Goal: Task Accomplishment & Management: Use online tool/utility

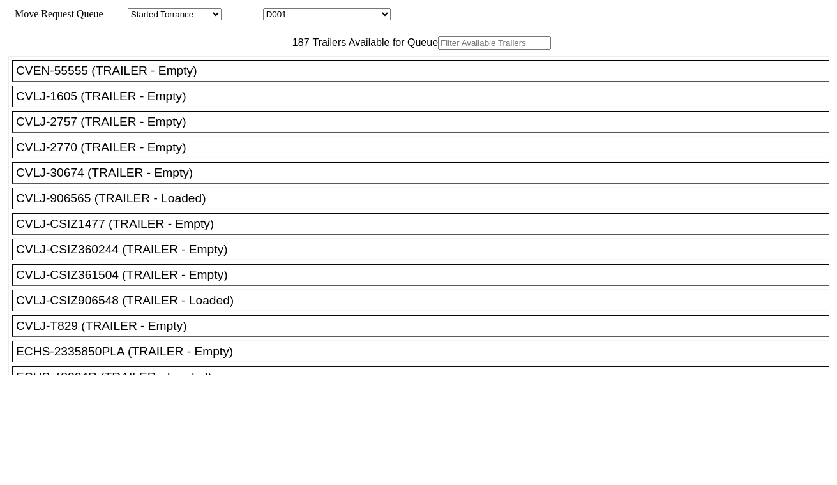
click at [310, 15] on select "D001 D002 D003 D004 D005 D006 D007 D008 D009 D010 D011 D012 D013 D014 D015 D016…" at bounding box center [327, 14] width 128 height 12
select select "3247"
click at [274, 10] on select "D001 D002 D003 D004 D005 D006 D007 D008 D009 D010 D011 D012 D013 D014 D015 D016…" at bounding box center [327, 14] width 128 height 12
click at [438, 50] on input "text" at bounding box center [494, 42] width 113 height 13
paste input "HAMU4644876"
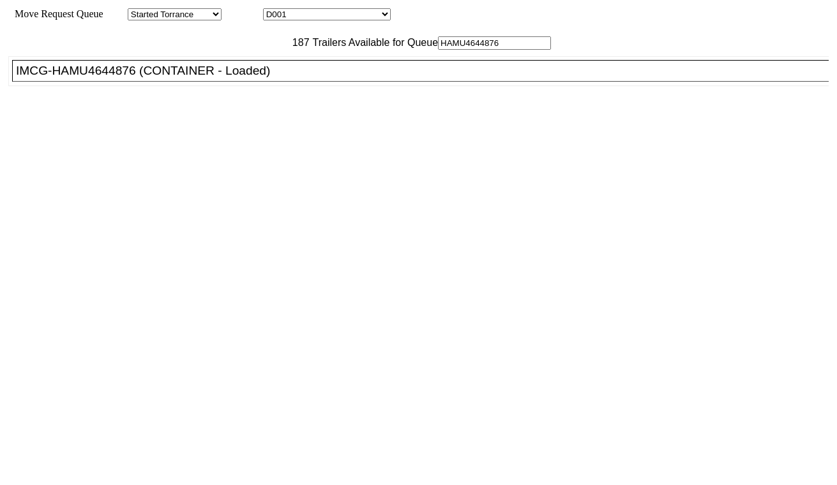
type input "HAMU4644876"
click at [251, 78] on div "IMCG-HAMU4644876 (CONTAINER - Loaded)" at bounding box center [426, 71] width 820 height 14
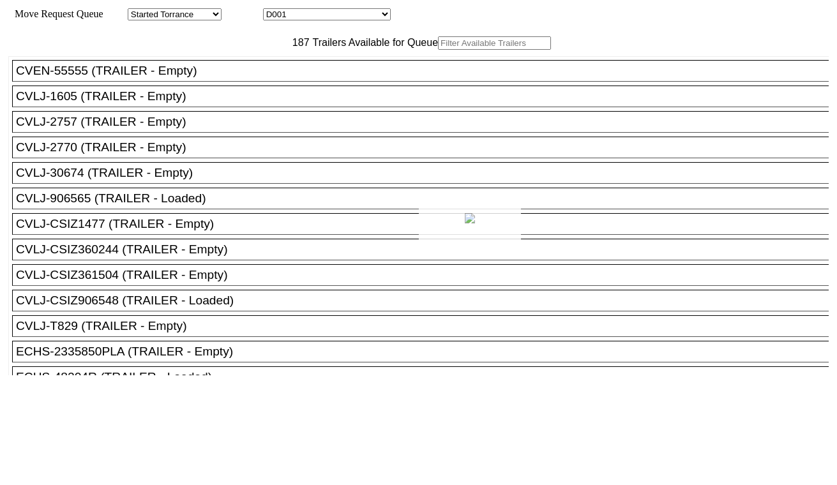
click at [353, 19] on div at bounding box center [418, 242] width 837 height 485
click at [349, 15] on select "D001 D002 D003 D004 D005 D006 D007 D008 D009 D010 D011 D012 D013 D014 D015 D016…" at bounding box center [327, 14] width 128 height 12
select select "3248"
click at [274, 10] on select "D001 D002 D003 D004 D005 D006 D007 D008 D009 D010 D011 D012 D013 D014 D015 D016…" at bounding box center [327, 14] width 128 height 12
click at [438, 50] on input "text" at bounding box center [494, 42] width 113 height 13
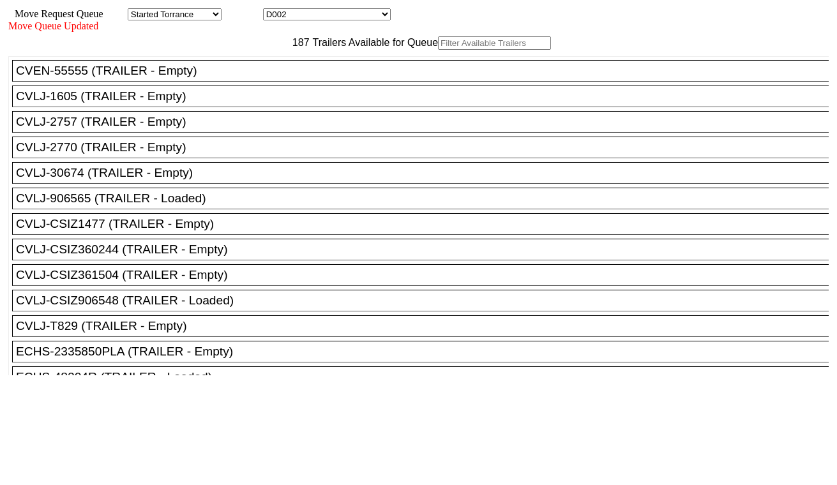
paste input "MSDU4397787"
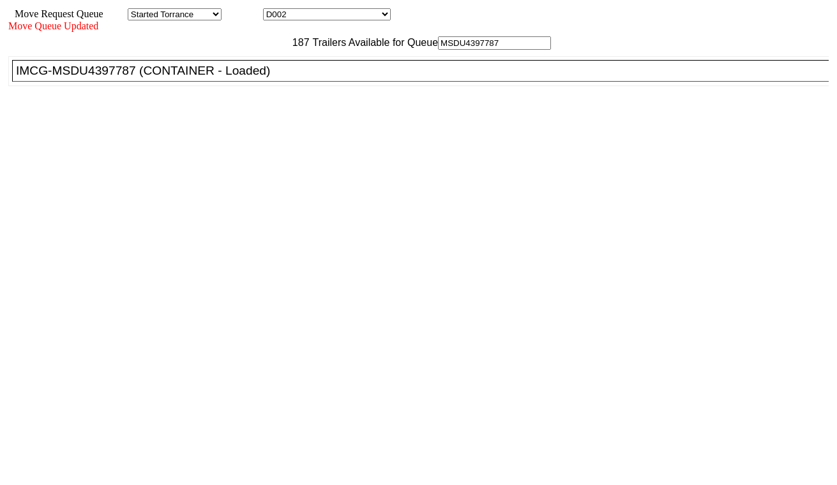
type input "MSDU4397787"
click at [255, 78] on div "IMCG-MSDU4397787 (CONTAINER - Loaded)" at bounding box center [426, 71] width 820 height 14
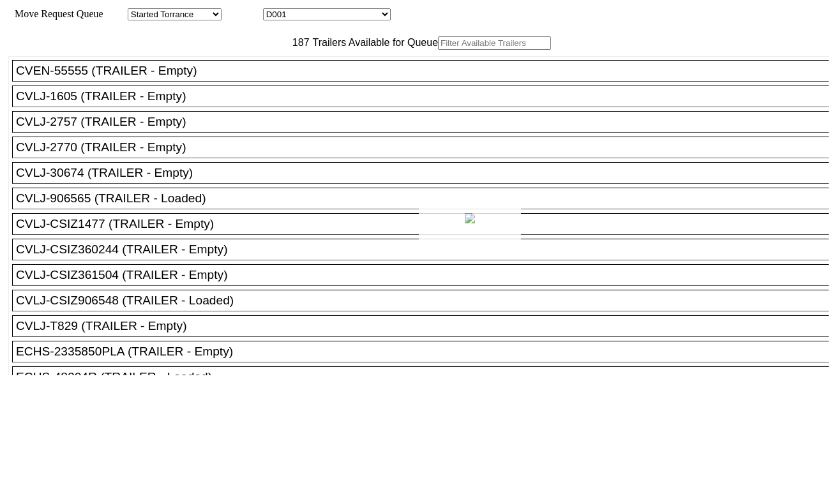
drag, startPoint x: 333, startPoint y: 28, endPoint x: 327, endPoint y: 17, distance: 12.6
click at [327, 17] on div at bounding box center [418, 242] width 837 height 485
click at [327, 17] on select "D001 D002 D003 D004 D005 D006 D007 D008 D009 D010 D011 D012 D013 D014 D015 D016…" at bounding box center [327, 14] width 128 height 12
select select "3249"
click at [274, 10] on select "D001 D002 D003 D004 D005 D006 D007 D008 D009 D010 D011 D012 D013 D014 D015 D016…" at bounding box center [327, 14] width 128 height 12
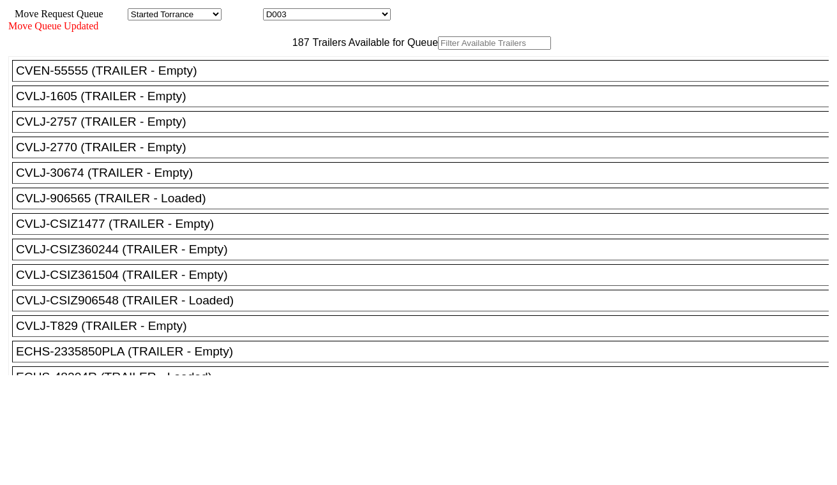
click at [438, 50] on input "text" at bounding box center [494, 42] width 113 height 13
paste input "MSKU6844215"
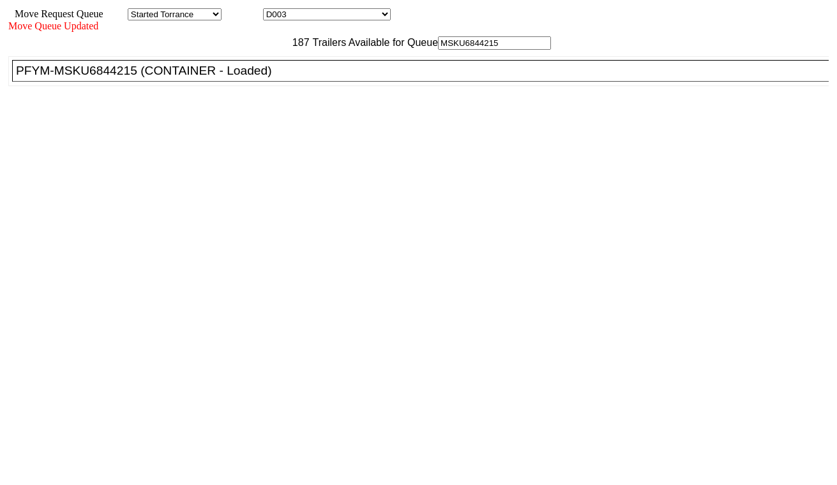
type input "MSKU6844215"
click at [251, 78] on div "PFYM-MSKU6844215 (CONTAINER - Loaded)" at bounding box center [426, 71] width 820 height 14
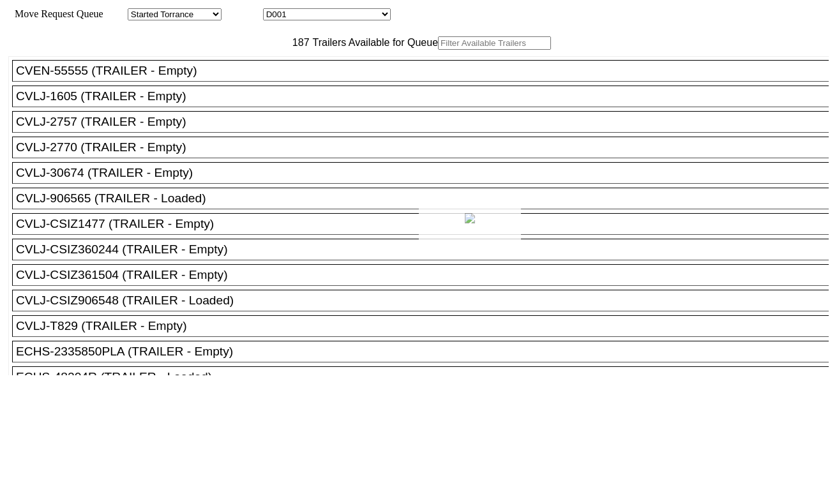
drag, startPoint x: 352, startPoint y: 24, endPoint x: 347, endPoint y: 18, distance: 8.2
click at [347, 18] on div at bounding box center [418, 242] width 837 height 485
click at [438, 50] on input "text" at bounding box center [494, 42] width 113 height 13
paste input "MRSU8462613"
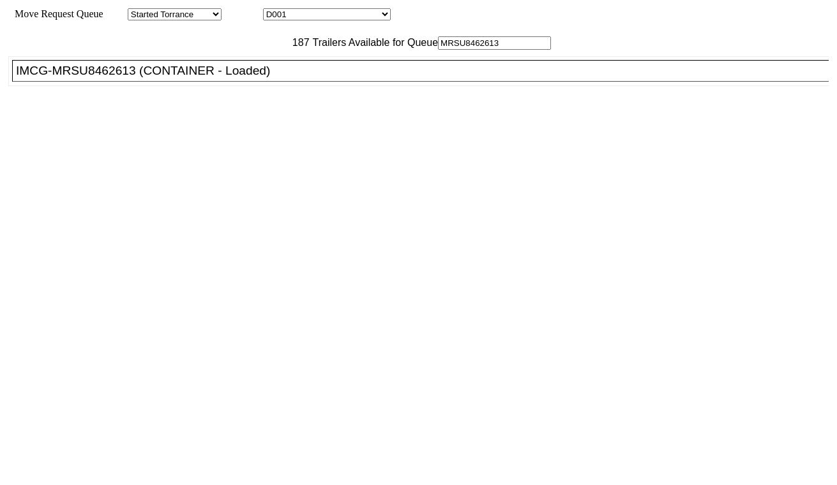
type input "MRSU8462613"
drag, startPoint x: 252, startPoint y: 105, endPoint x: 289, endPoint y: 117, distance: 39.0
click at [253, 78] on div "IMCG-MRSU8462613 (CONTAINER - Loaded)" at bounding box center [426, 71] width 820 height 14
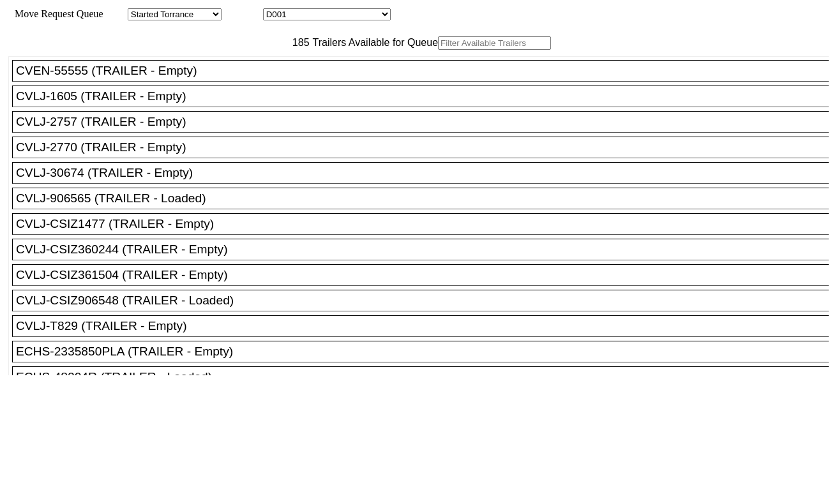
click at [322, 18] on div at bounding box center [418, 242] width 837 height 485
click at [322, 18] on select "D001 D002 D003 D004 D005 D006 D007 D008 D009 D010 D011 D012 D013 D014 D015 D016…" at bounding box center [327, 14] width 128 height 12
select select "3251"
click at [274, 10] on select "D001 D002 D003 D004 D005 D006 D007 D008 D009 D010 D011 D012 D013 D014 D015 D016…" at bounding box center [327, 14] width 128 height 12
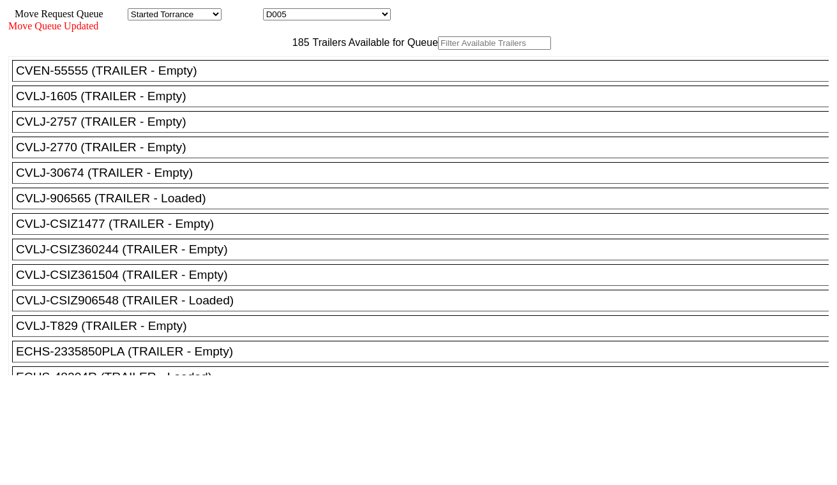
click at [438, 50] on input "text" at bounding box center [494, 42] width 113 height 13
paste input "MRSU7995726"
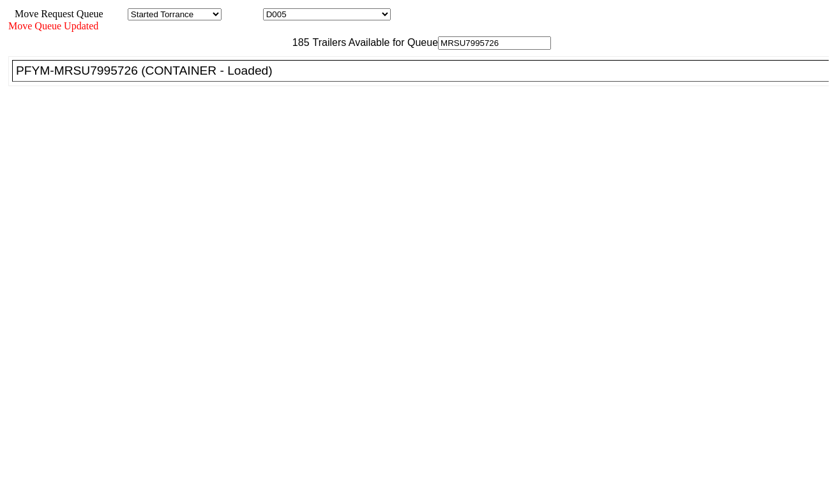
type input "MRSU7995726"
click at [271, 78] on div "PFYM-MRSU7995726 (CONTAINER - Loaded)" at bounding box center [426, 71] width 820 height 14
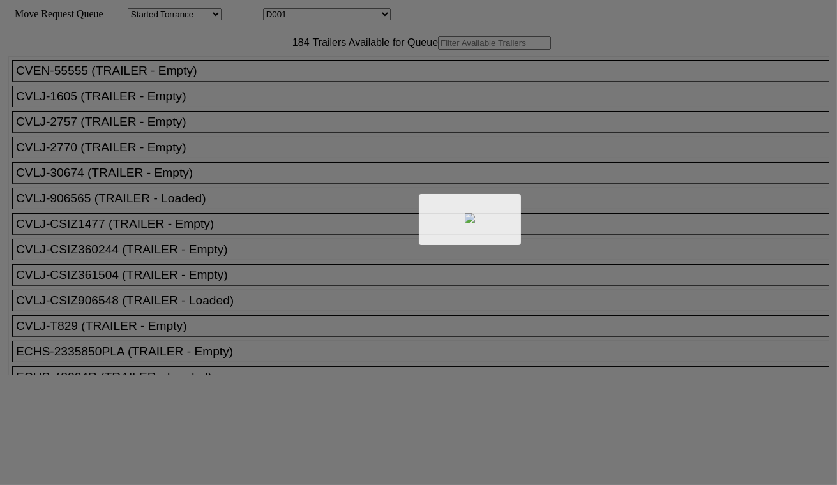
click at [313, 15] on div at bounding box center [418, 242] width 837 height 485
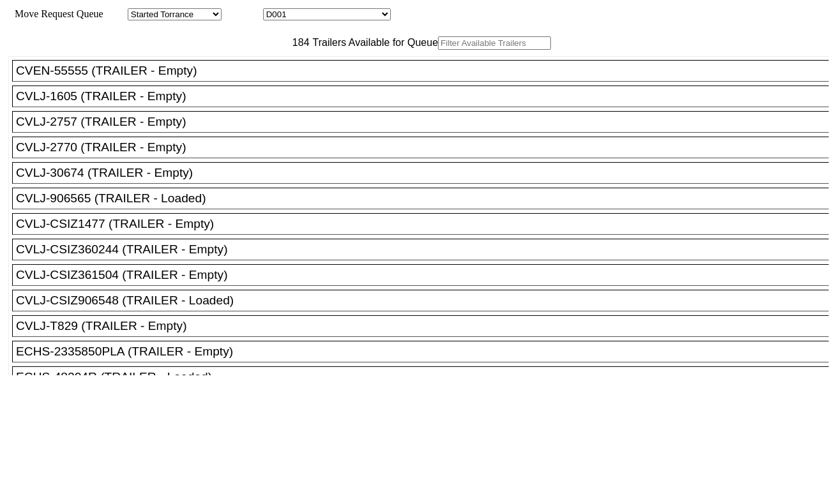
click at [313, 15] on select "D001 D002 D003 D004 D005 D006 D007 D008 D009 D010 D011 D012 D013 D014 D015 D016…" at bounding box center [327, 14] width 128 height 12
select select "3253"
click at [274, 10] on select "D001 D002 D003 D004 D005 D006 D007 D008 D009 D010 D011 D012 D013 D014 D015 D016…" at bounding box center [327, 14] width 128 height 12
click at [438, 50] on input "text" at bounding box center [494, 42] width 113 height 13
paste input "MRSU6344205"
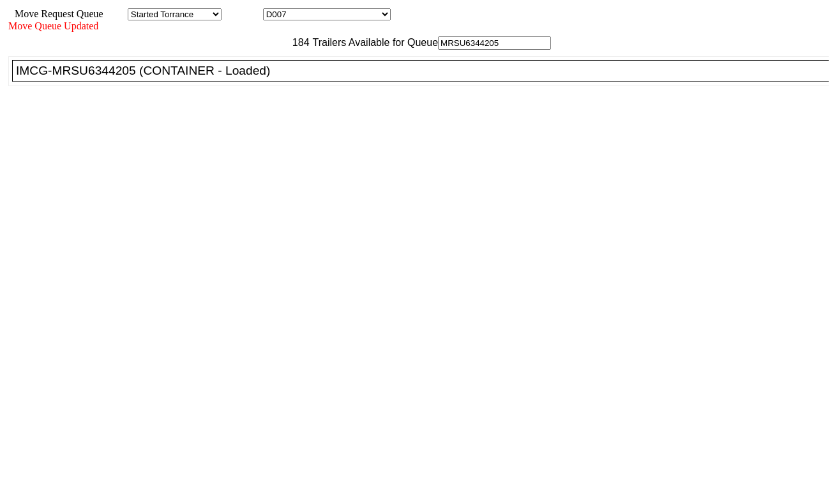
type input "MRSU6344205"
click at [262, 78] on div "IMCG-MRSU6344205 (CONTAINER - Loaded)" at bounding box center [426, 71] width 820 height 14
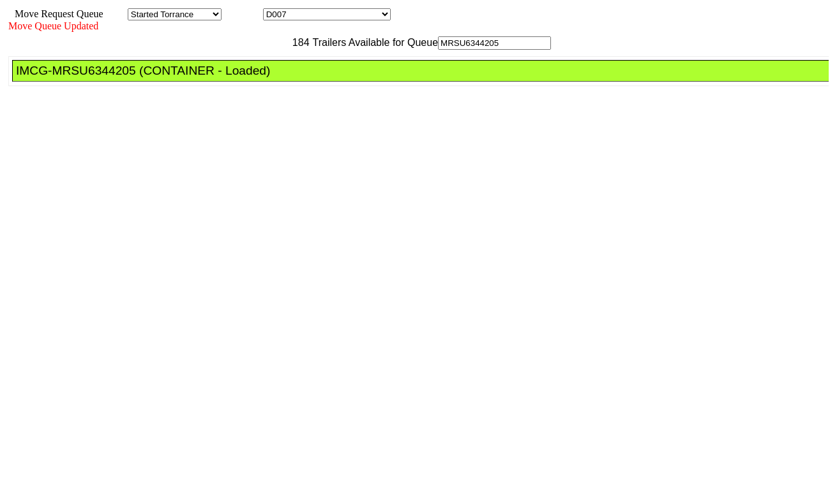
drag, startPoint x: 372, startPoint y: 164, endPoint x: 386, endPoint y: 173, distance: 16.1
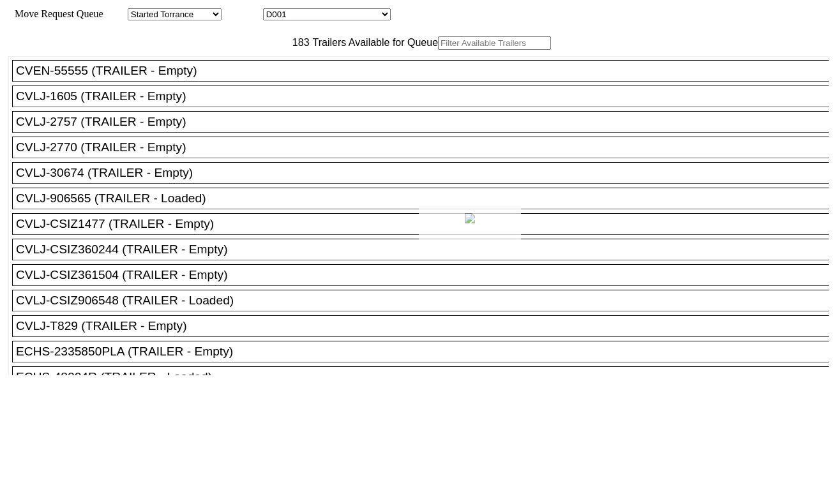
click at [352, 18] on div at bounding box center [418, 242] width 837 height 485
click at [352, 17] on select "D001 D002 D003 D004 D005 D006 D007 D008 D009 D010 D011 D012 D013 D014 D015 D016…" at bounding box center [327, 14] width 128 height 12
select select "3254"
click at [274, 10] on select "D001 D002 D003 D004 D005 D006 D007 D008 D009 D010 D011 D012 D013 D014 D015 D016…" at bounding box center [327, 14] width 128 height 12
click at [438, 50] on input "text" at bounding box center [494, 42] width 113 height 13
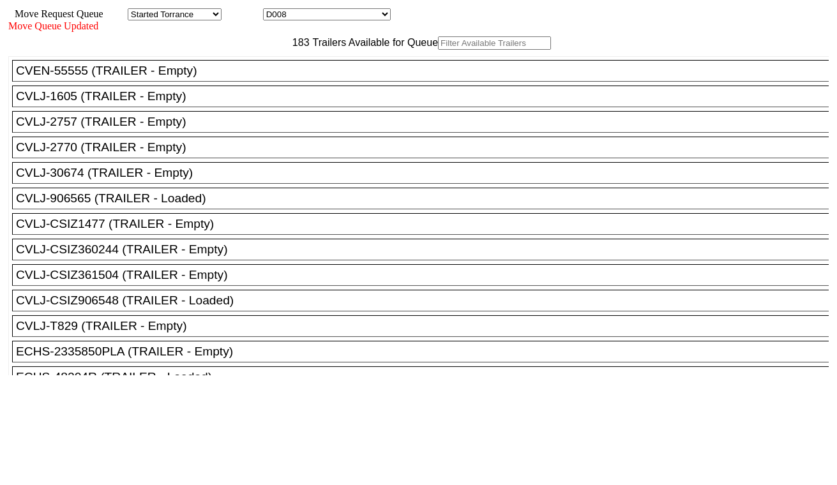
paste input "TCKU7008642"
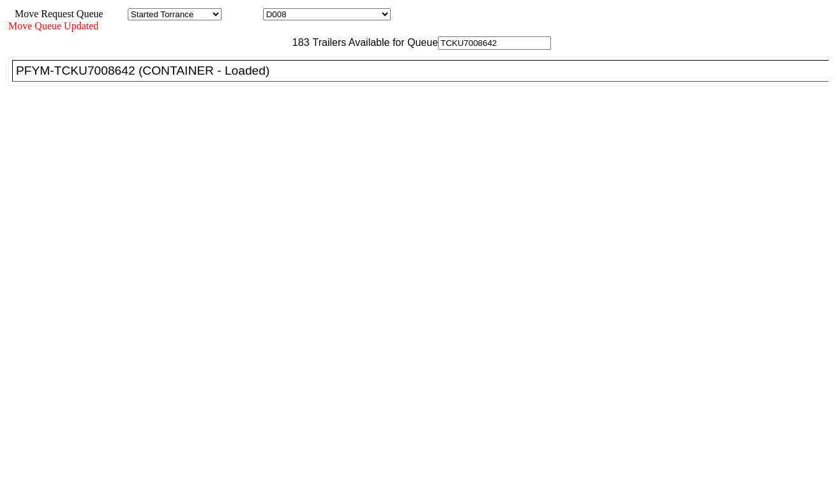
type input "TCKU7008642"
click at [246, 78] on div "PFYM-TCKU7008642 (CONTAINER - Loaded)" at bounding box center [426, 71] width 820 height 14
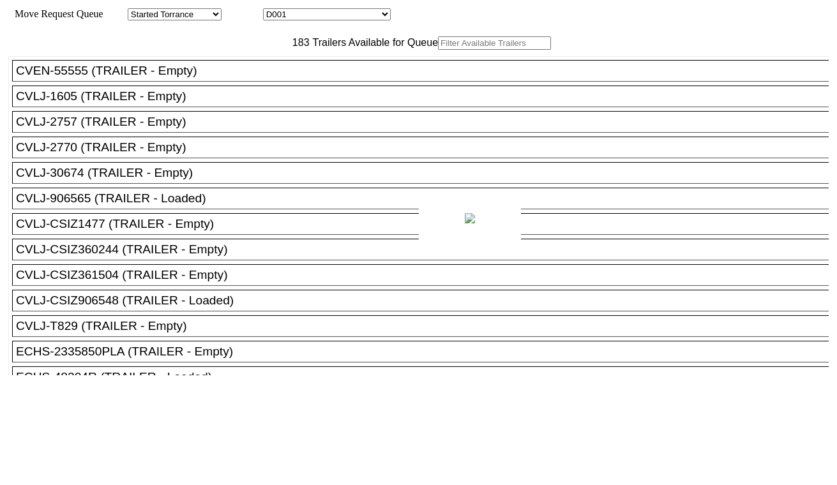
click at [385, 17] on div at bounding box center [418, 242] width 837 height 485
click at [370, 14] on select "D001 D002 D003 D004 D005 D006 D007 D008 D009 D010 D011 D012 D013 D014 D015 D016…" at bounding box center [327, 14] width 128 height 12
select select "3255"
click at [274, 10] on select "D001 D002 D003 D004 D005 D006 D007 D008 D009 D010 D011 D012 D013 D014 D015 D016…" at bounding box center [327, 14] width 128 height 12
click at [438, 50] on input "text" at bounding box center [494, 42] width 113 height 13
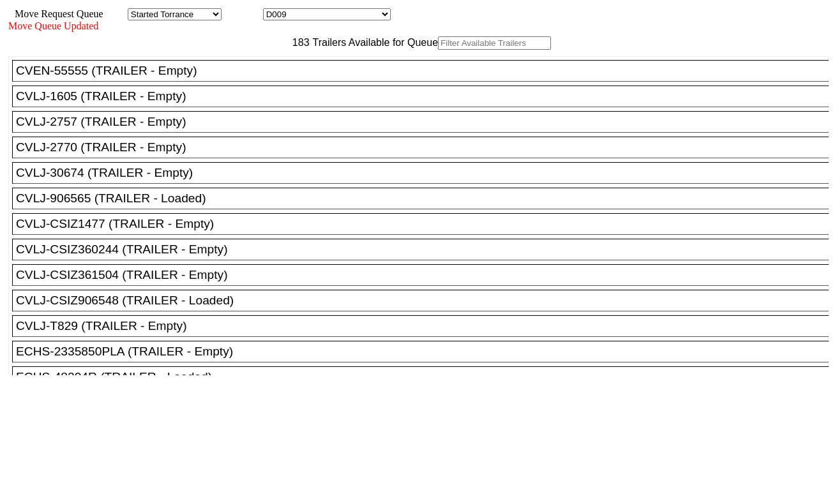
paste input "CAAU9376066"
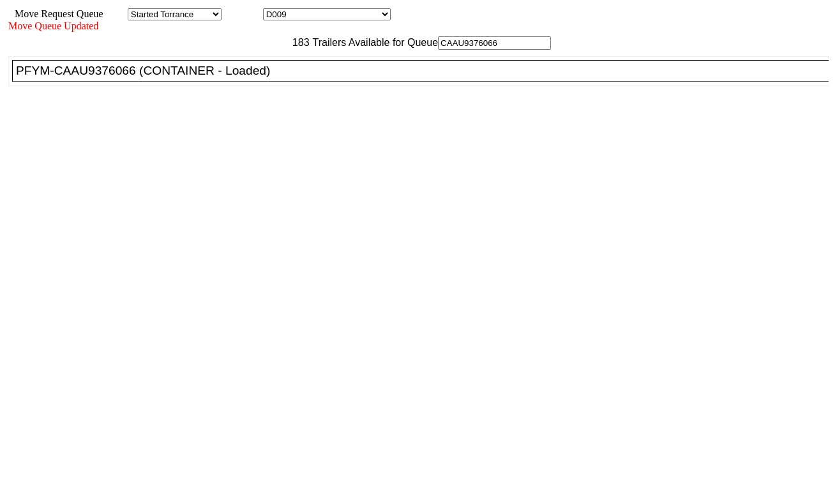
type input "CAAU9376066"
click at [267, 78] on div "PFYM-CAAU9376066 (CONTAINER - Loaded)" at bounding box center [426, 71] width 820 height 14
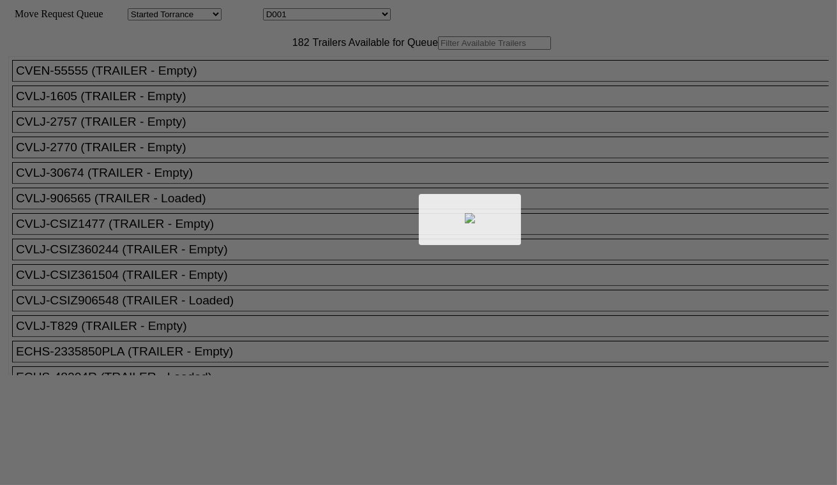
click at [355, 19] on div at bounding box center [418, 242] width 837 height 485
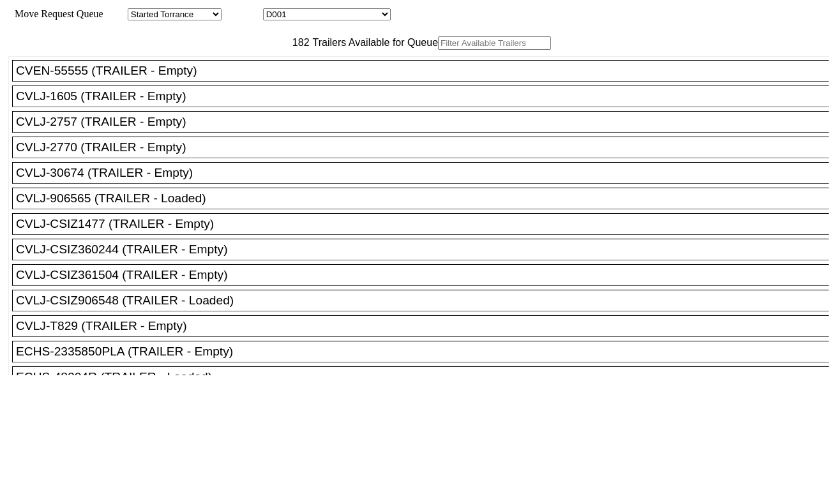
click at [355, 19] on select "D001 D002 D003 D004 D005 D006 D007 D008 D009 D010 D011 D012 D013 D014 D015 D016…" at bounding box center [327, 14] width 128 height 12
select select "3256"
click at [274, 10] on select "D001 D002 D003 D004 D005 D006 D007 D008 D009 D010 D011 D012 D013 D014 D015 D016…" at bounding box center [327, 14] width 128 height 12
click at [438, 50] on input "text" at bounding box center [494, 42] width 113 height 13
paste input "FFAU5763707"
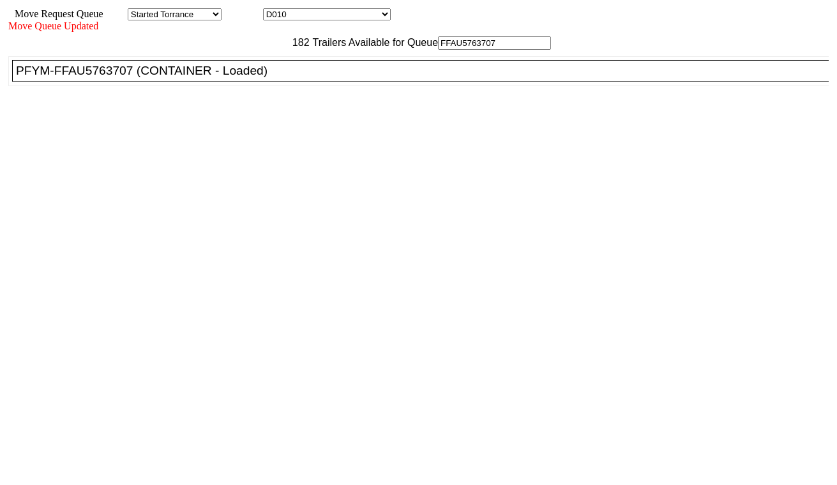
type input "FFAU5763707"
click at [264, 82] on li "PFYM-FFAU5763707 (CONTAINER - Loaded)" at bounding box center [426, 71] width 828 height 22
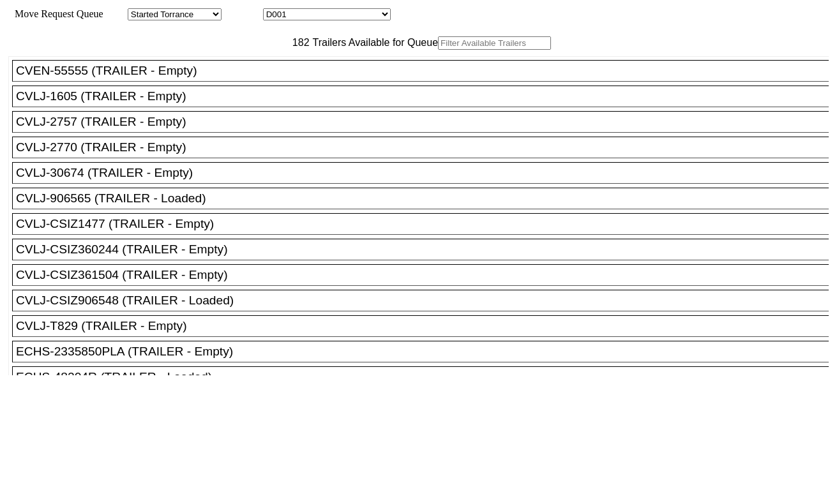
click at [341, 13] on select "D001 D002 D003 D004 D005 D006 D007 D008 D009 D010 D011 D012 D013 D014 D015 D016…" at bounding box center [327, 14] width 128 height 12
select select "3257"
click at [274, 10] on select "D001 D002 D003 D004 D005 D006 D007 D008 D009 D010 D011 D012 D013 D014 D015 D016…" at bounding box center [327, 14] width 128 height 12
click at [438, 50] on input "text" at bounding box center [494, 42] width 113 height 13
paste input "MRSU4665607"
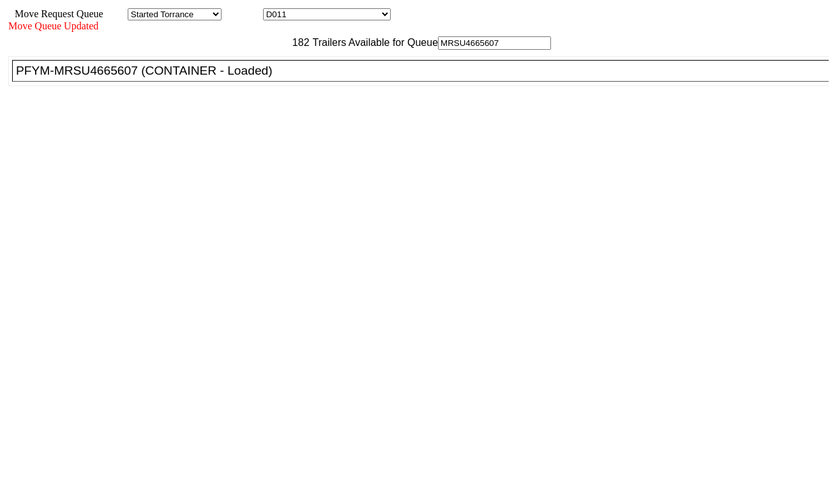
type input "MRSU4665607"
click at [265, 78] on div "PFYM-MRSU4665607 (CONTAINER - Loaded)" at bounding box center [426, 71] width 820 height 14
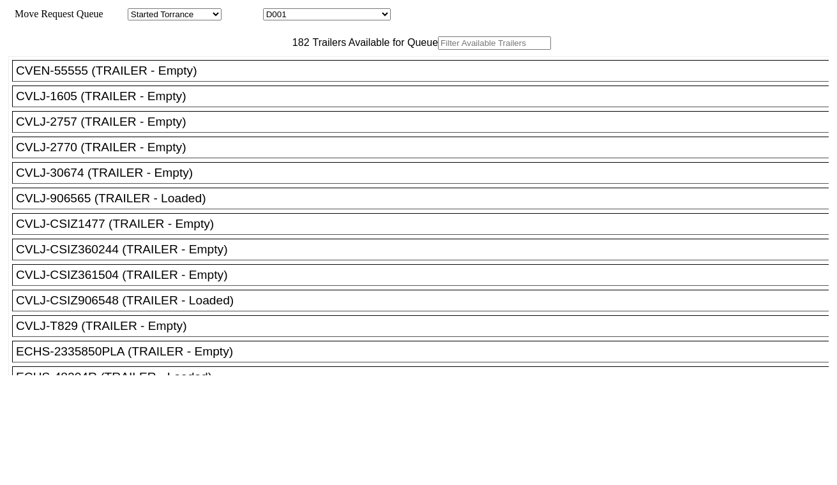
click at [319, 15] on select "D001 D002 D003 D004 D005 D006 D007 D008 D009 D010 D011 D012 D013 D014 D015 D016…" at bounding box center [327, 14] width 128 height 12
select select "3258"
click at [274, 10] on select "D001 D002 D003 D004 D005 D006 D007 D008 D009 D010 D011 D012 D013 D014 D015 D016…" at bounding box center [327, 14] width 128 height 12
click at [438, 50] on input "text" at bounding box center [494, 42] width 113 height 13
paste input "HAMU4647772"
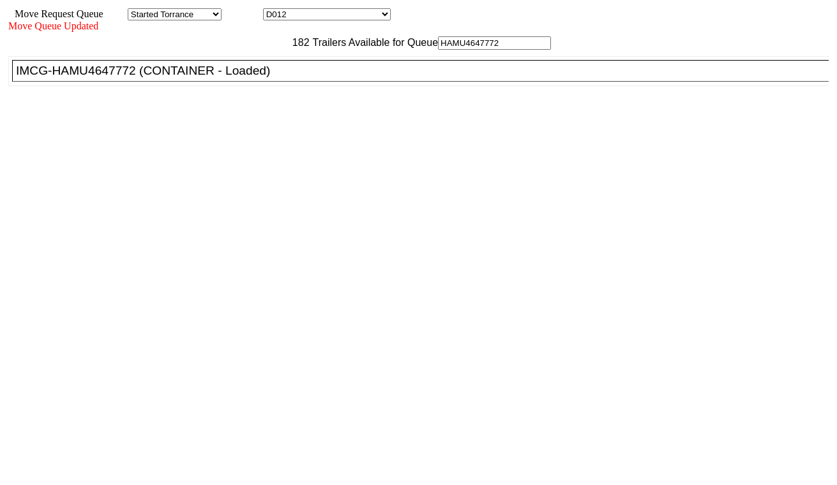
type input "HAMU4647772"
click at [271, 78] on div "IMCG-HAMU4647772 (CONTAINER - Loaded)" at bounding box center [426, 71] width 820 height 14
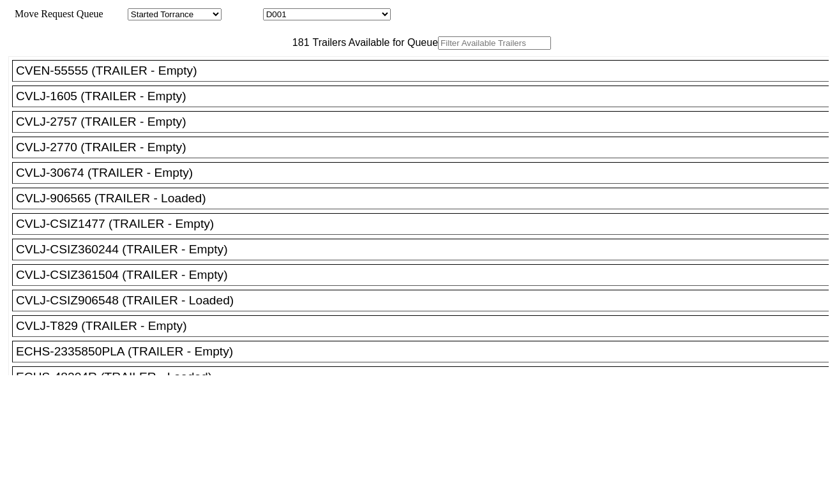
click at [341, 17] on select "D001 D002 D003 D004 D005 D006 D007 D008 D009 D010 D011 D012 D013 D014 D015 D016…" at bounding box center [327, 14] width 128 height 12
select select "3259"
click at [274, 10] on select "D001 D002 D003 D004 D005 D006 D007 D008 D009 D010 D011 D012 D013 D014 D015 D016…" at bounding box center [327, 14] width 128 height 12
click at [438, 50] on input "text" at bounding box center [494, 42] width 113 height 13
paste input "TTNU4453575"
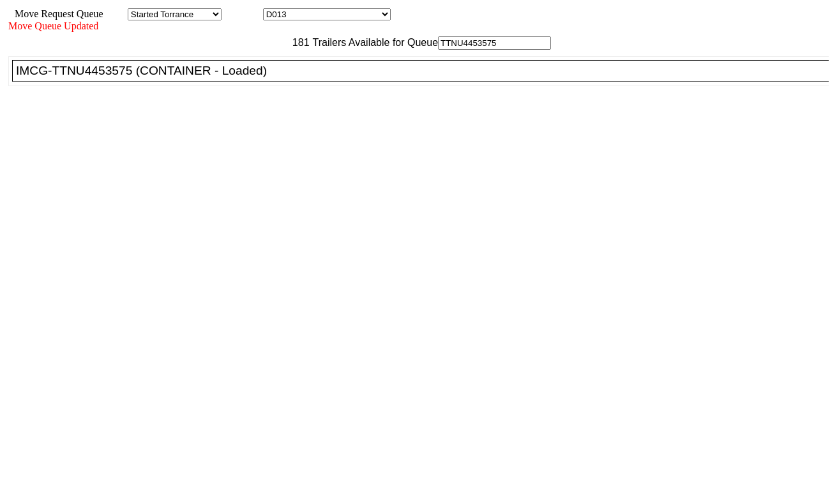
type input "TTNU4453575"
click at [274, 78] on div "IMCG-TTNU4453575 (CONTAINER - Loaded)" at bounding box center [426, 71] width 820 height 14
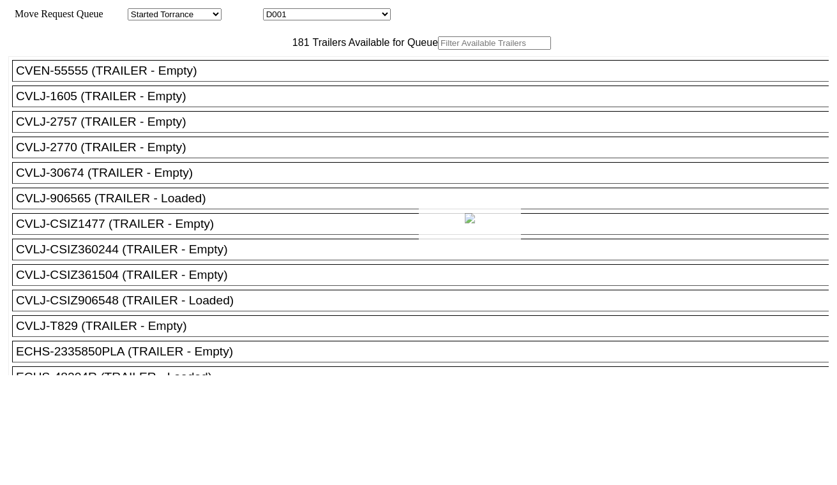
click at [340, 10] on div at bounding box center [418, 242] width 837 height 485
click at [336, 16] on select "D001 D002 D003 D004 D005 D006 D007 D008 D009 D010 D011 D012 D013 D014 D015 D016…" at bounding box center [327, 14] width 128 height 12
select select "3260"
click at [274, 10] on select "D001 D002 D003 D004 D005 D006 D007 D008 D009 D010 D011 D012 D013 D014 D015 D016…" at bounding box center [327, 14] width 128 height 12
click at [438, 50] on input "text" at bounding box center [494, 42] width 113 height 13
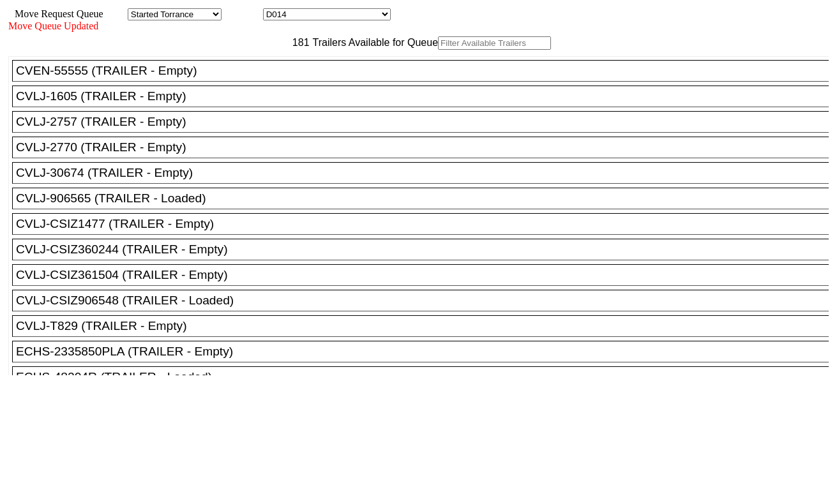
paste input "MRSU8013443"
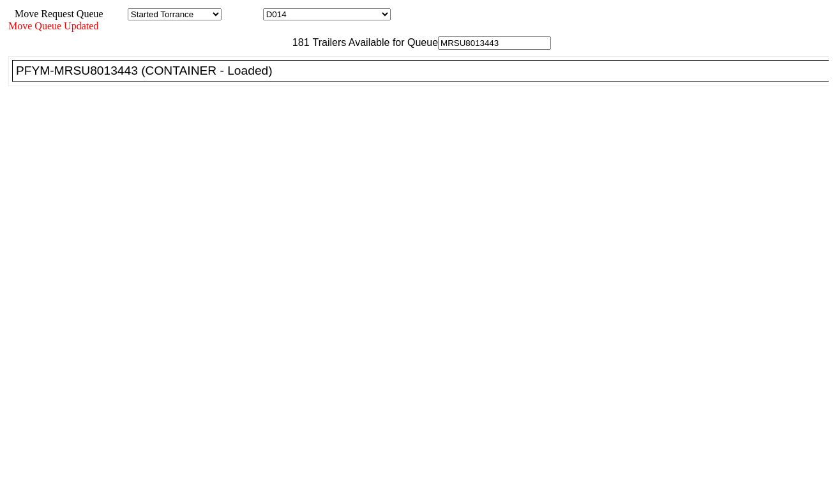
type input "MRSU8013443"
click at [255, 78] on div "PFYM-MRSU8013443 (CONTAINER - Loaded)" at bounding box center [426, 71] width 820 height 14
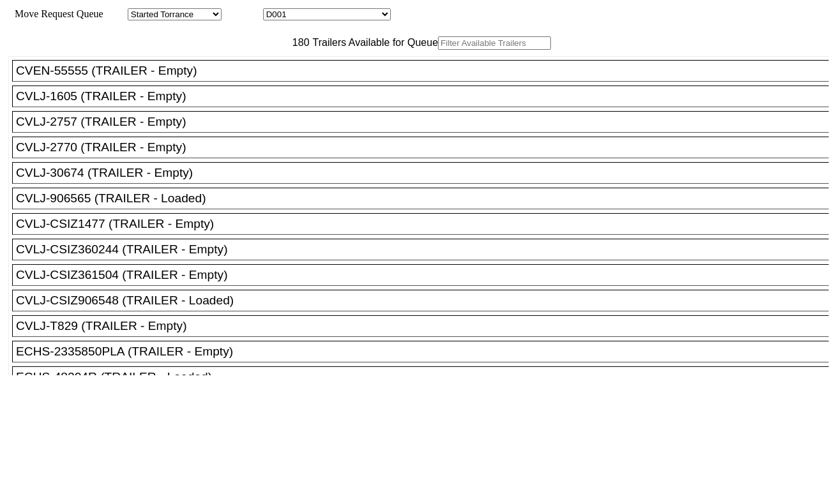
click at [352, 20] on div "Move Request Queue Area Started Torrance Lost Torrance Appt Torrance Bobtail B1…" at bounding box center [418, 14] width 820 height 12
click at [347, 15] on select "D001 D002 D003 D004 D005 D006 D007 D008 D009 D010 D011 D012 D013 D014 D015 D016…" at bounding box center [327, 14] width 128 height 12
select select "3261"
click at [274, 10] on select "D001 D002 D003 D004 D005 D006 D007 D008 D009 D010 D011 D012 D013 D014 D015 D016…" at bounding box center [327, 14] width 128 height 12
click at [438, 50] on input "text" at bounding box center [494, 42] width 113 height 13
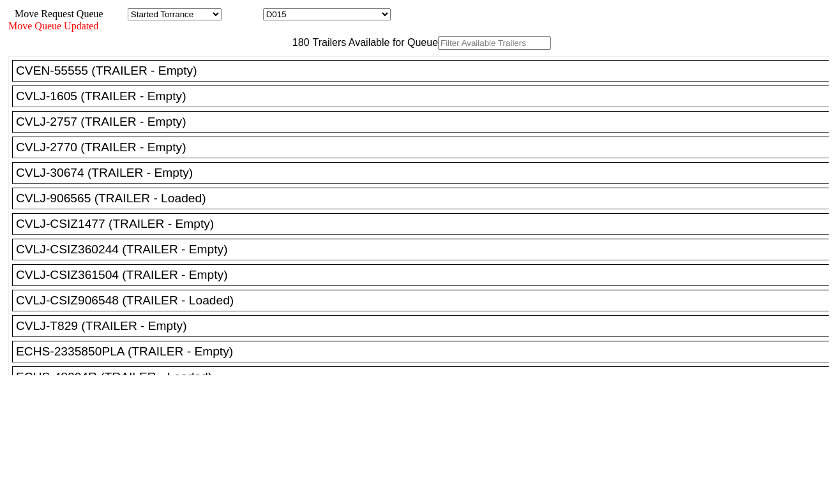
paste input "MRSU6732303"
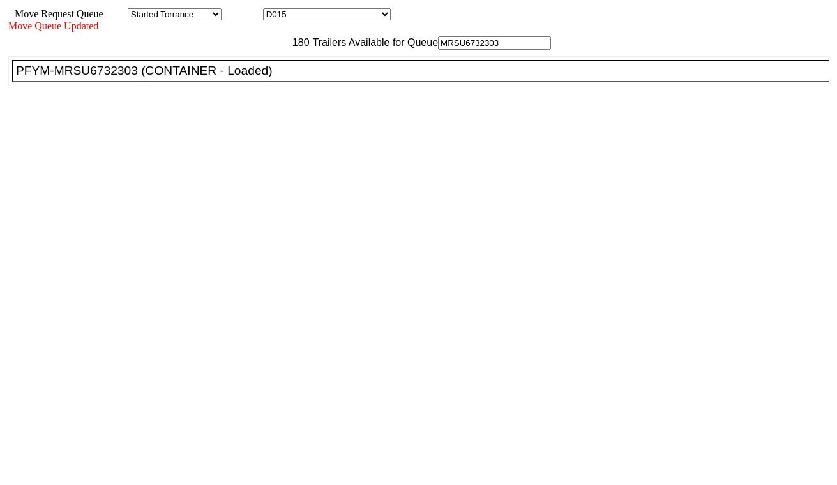
type input "MRSU6732303"
click at [265, 78] on div "PFYM-MRSU6732303 (CONTAINER - Loaded)" at bounding box center [426, 71] width 820 height 14
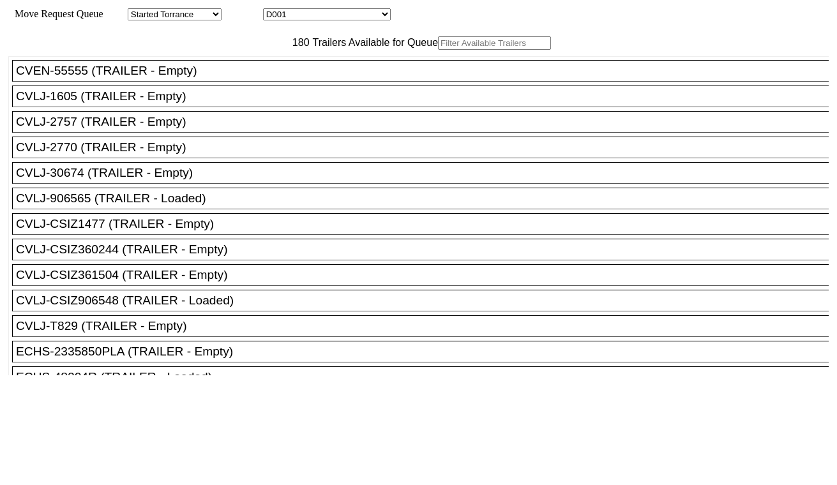
click at [337, 17] on select "D001 D002 D003 D004 D005 D006 D007 D008 D009 D010 D011 D012 D013 D014 D015 D016…" at bounding box center [327, 14] width 128 height 12
select select "3262"
click at [274, 10] on select "D001 D002 D003 D004 D005 D006 D007 D008 D009 D010 D011 D012 D013 D014 D015 D016…" at bounding box center [327, 14] width 128 height 12
click at [438, 50] on input "text" at bounding box center [494, 42] width 113 height 13
paste input "MRSU8306800"
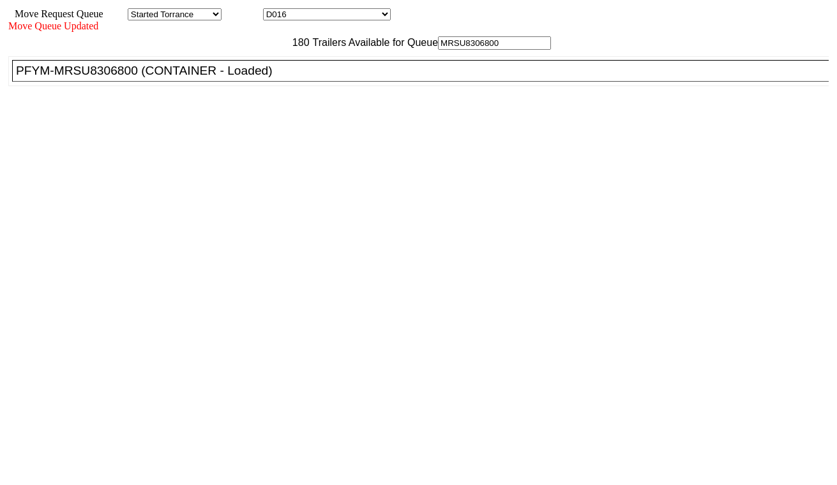
type input "MRSU8306800"
click at [253, 78] on div "PFYM-MRSU8306800 (CONTAINER - Loaded)" at bounding box center [426, 71] width 820 height 14
